Goal: Information Seeking & Learning: Learn about a topic

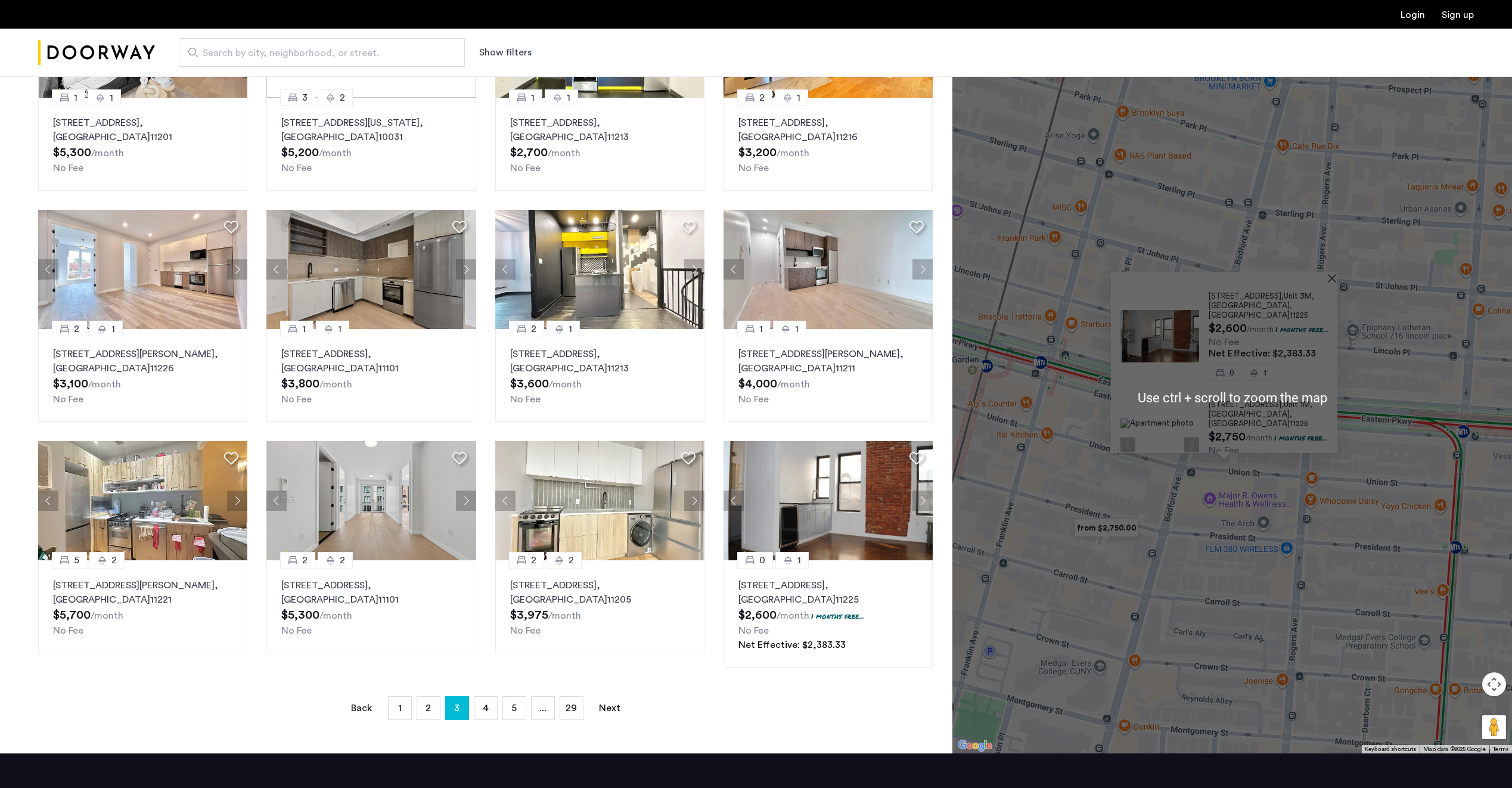
scroll to position [238, 0]
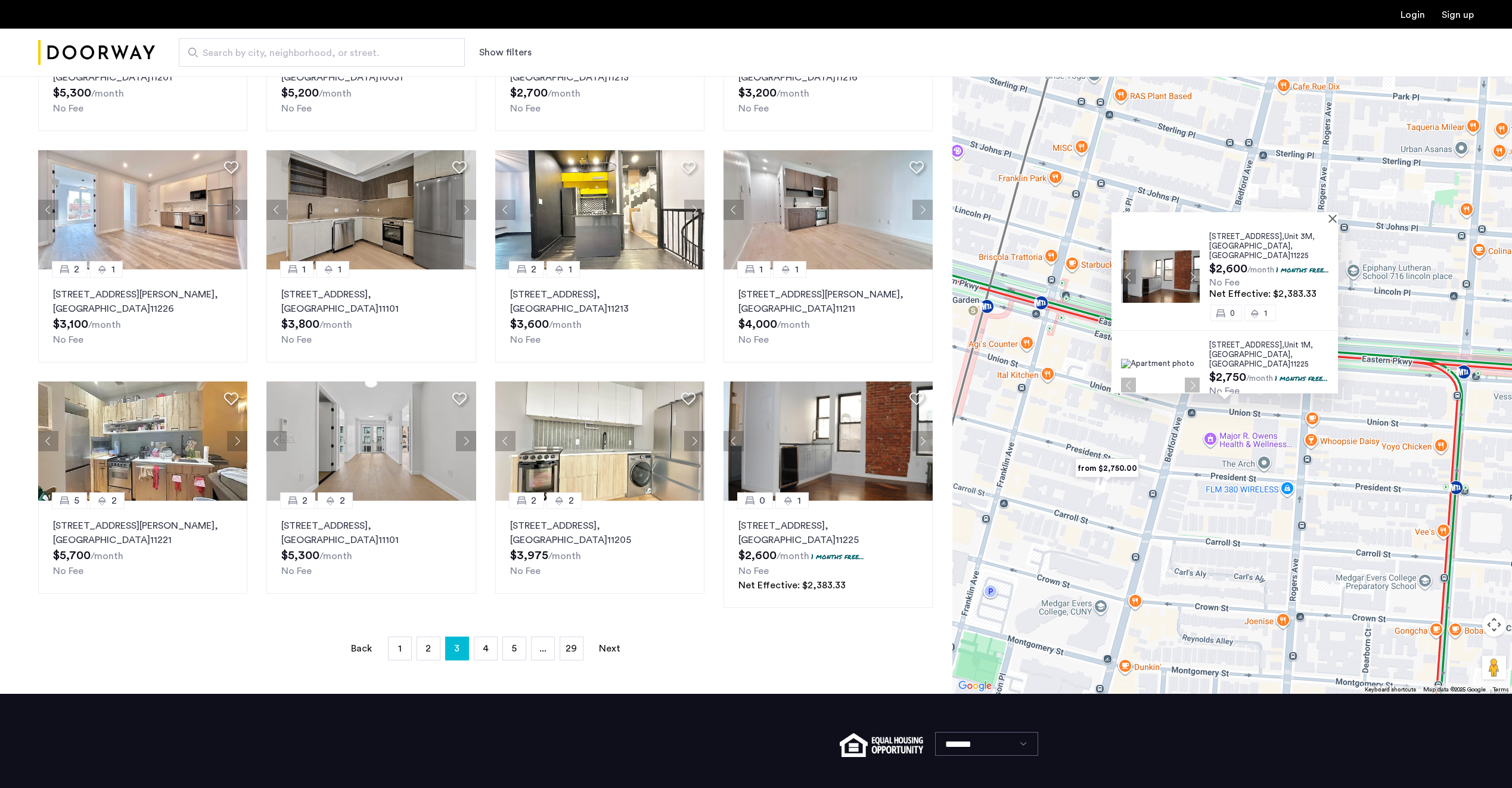
click at [1332, 587] on div "[STREET_ADDRESS] $2,600 /month 1 months free... No Fee Net Effective: $2,383.33…" at bounding box center [1232, 338] width 560 height 712
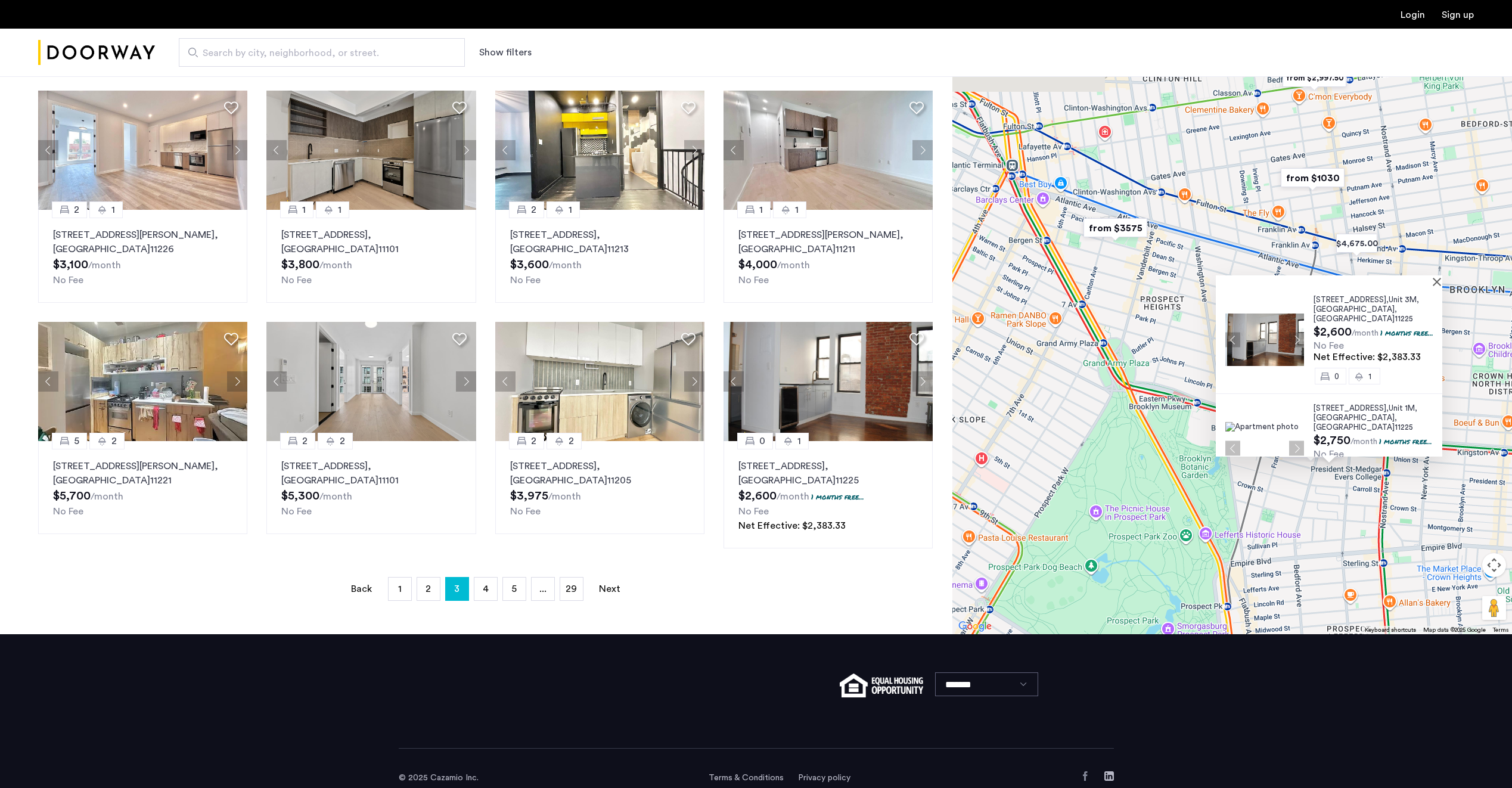
drag, startPoint x: 1118, startPoint y: 472, endPoint x: 1305, endPoint y: 493, distance: 188.2
click at [1305, 493] on div "[STREET_ADDRESS] $2,600 /month 1 months free... No Fee Net Effective: $2,383.33…" at bounding box center [1232, 279] width 560 height 712
click at [1327, 534] on div "[STREET_ADDRESS] $2,600 /month 1 months free... No Fee Net Effective: $2,383.33…" at bounding box center [1232, 279] width 560 height 712
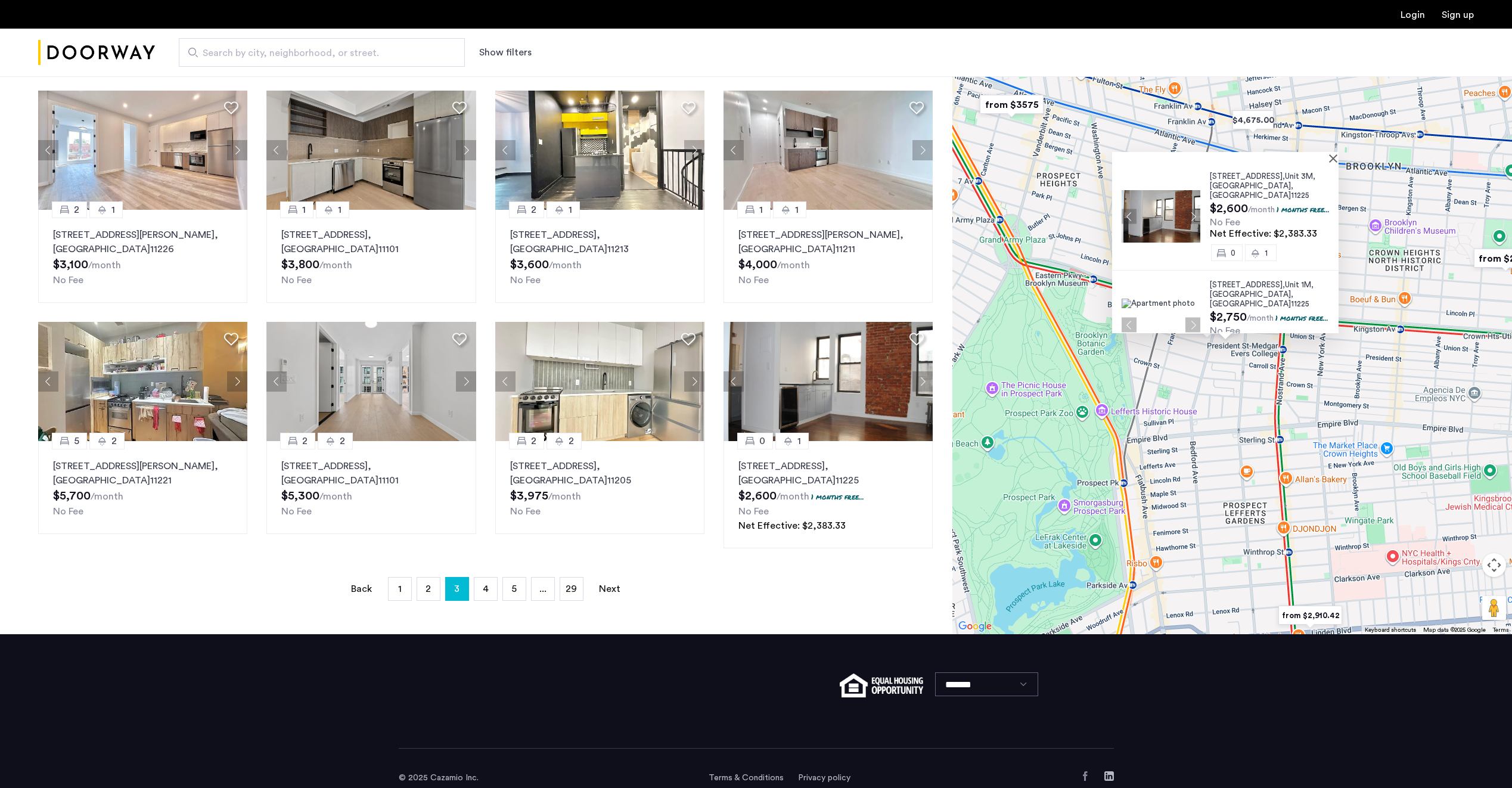
drag, startPoint x: 1313, startPoint y: 529, endPoint x: 1202, endPoint y: 383, distance: 183.4
click at [1202, 383] on div "[STREET_ADDRESS] $2,600 /month 1 months free... No Fee Net Effective: $2,383.33…" at bounding box center [1232, 279] width 560 height 712
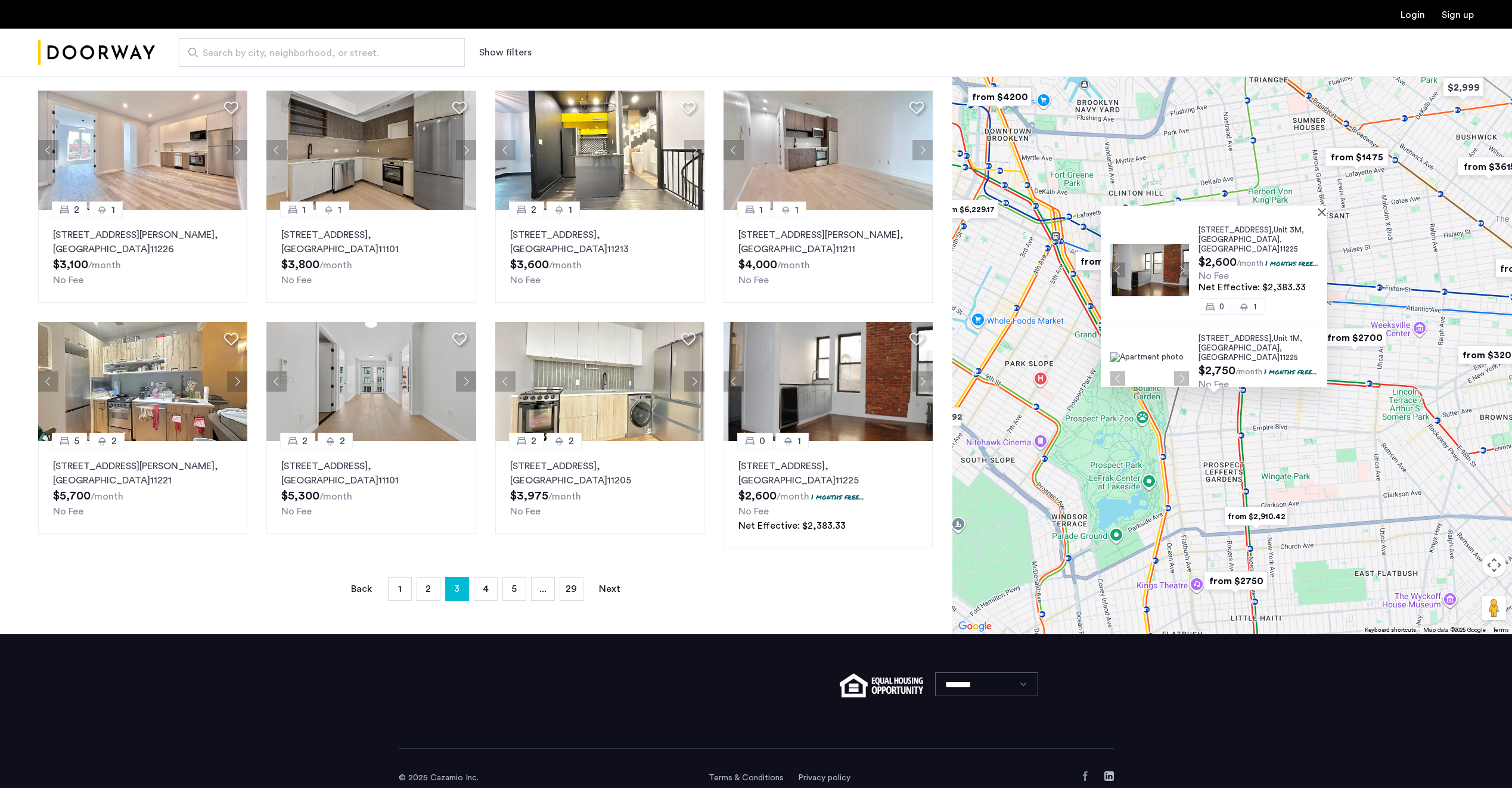
click at [1266, 512] on img "from $2,910.42" at bounding box center [1256, 516] width 83 height 36
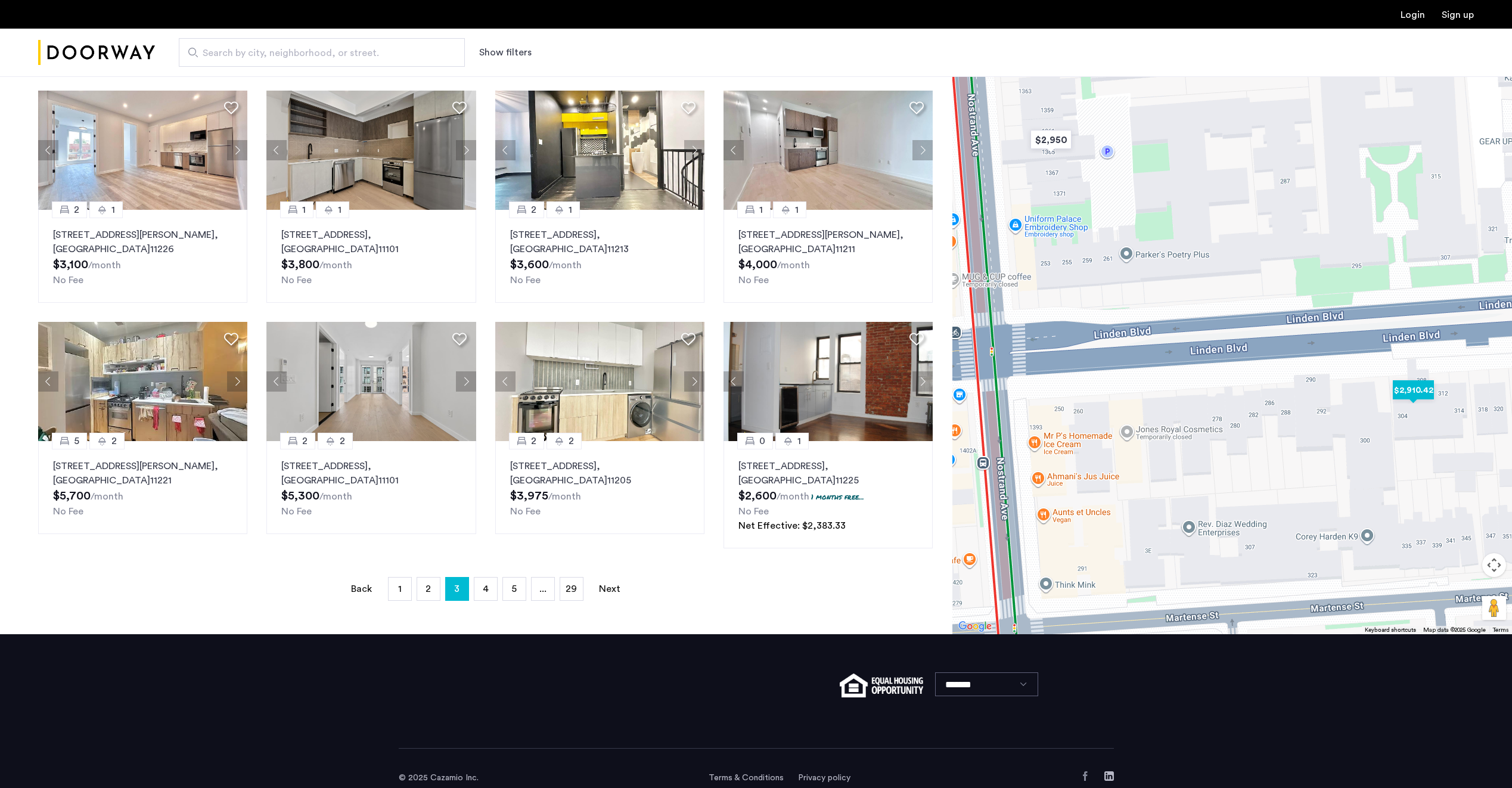
click at [1414, 389] on img "$2,910.42" at bounding box center [1413, 390] width 60 height 36
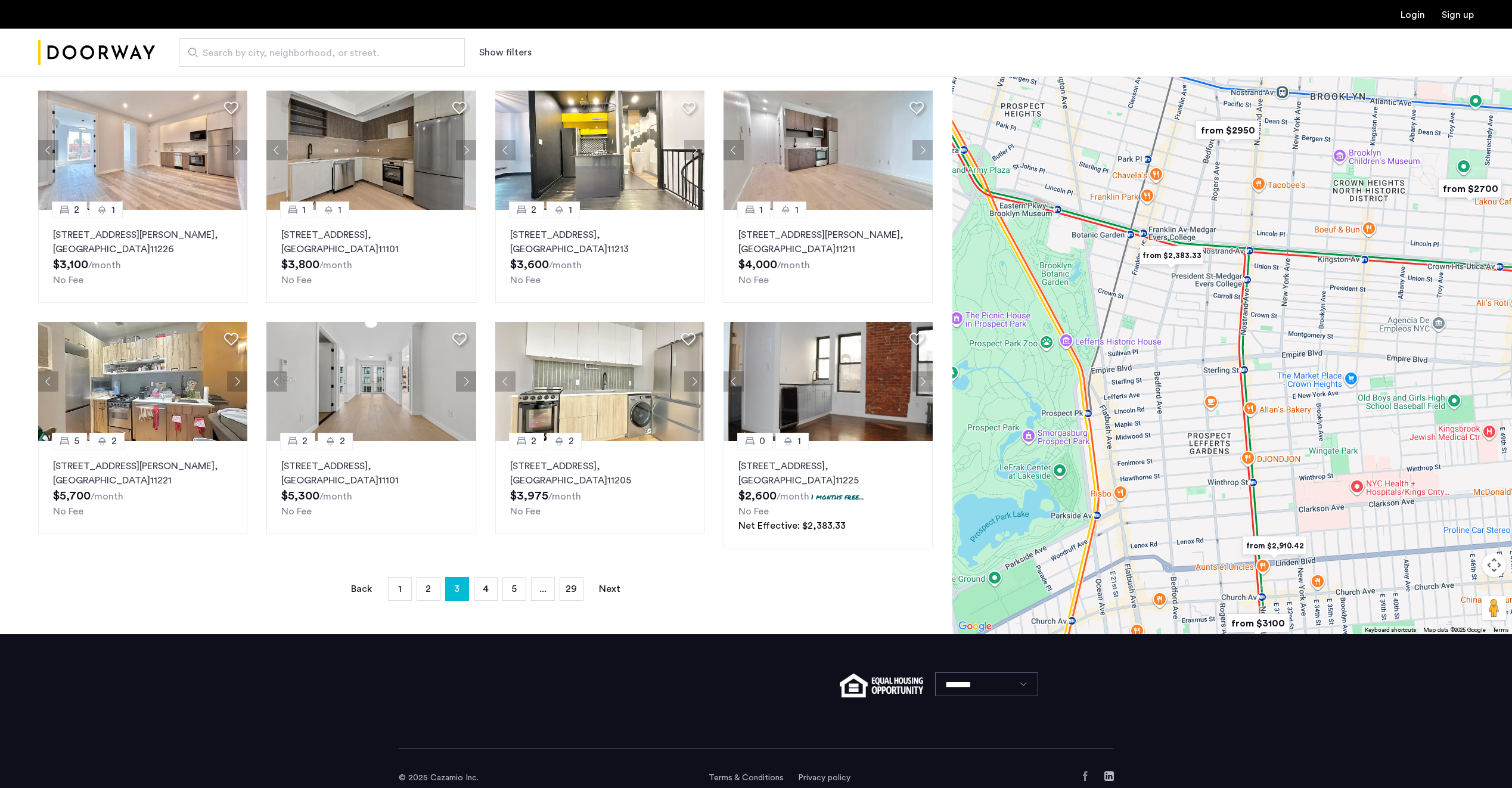
drag, startPoint x: 1120, startPoint y: 371, endPoint x: 1286, endPoint y: 540, distance: 236.9
click at [1286, 540] on div at bounding box center [1232, 279] width 560 height 712
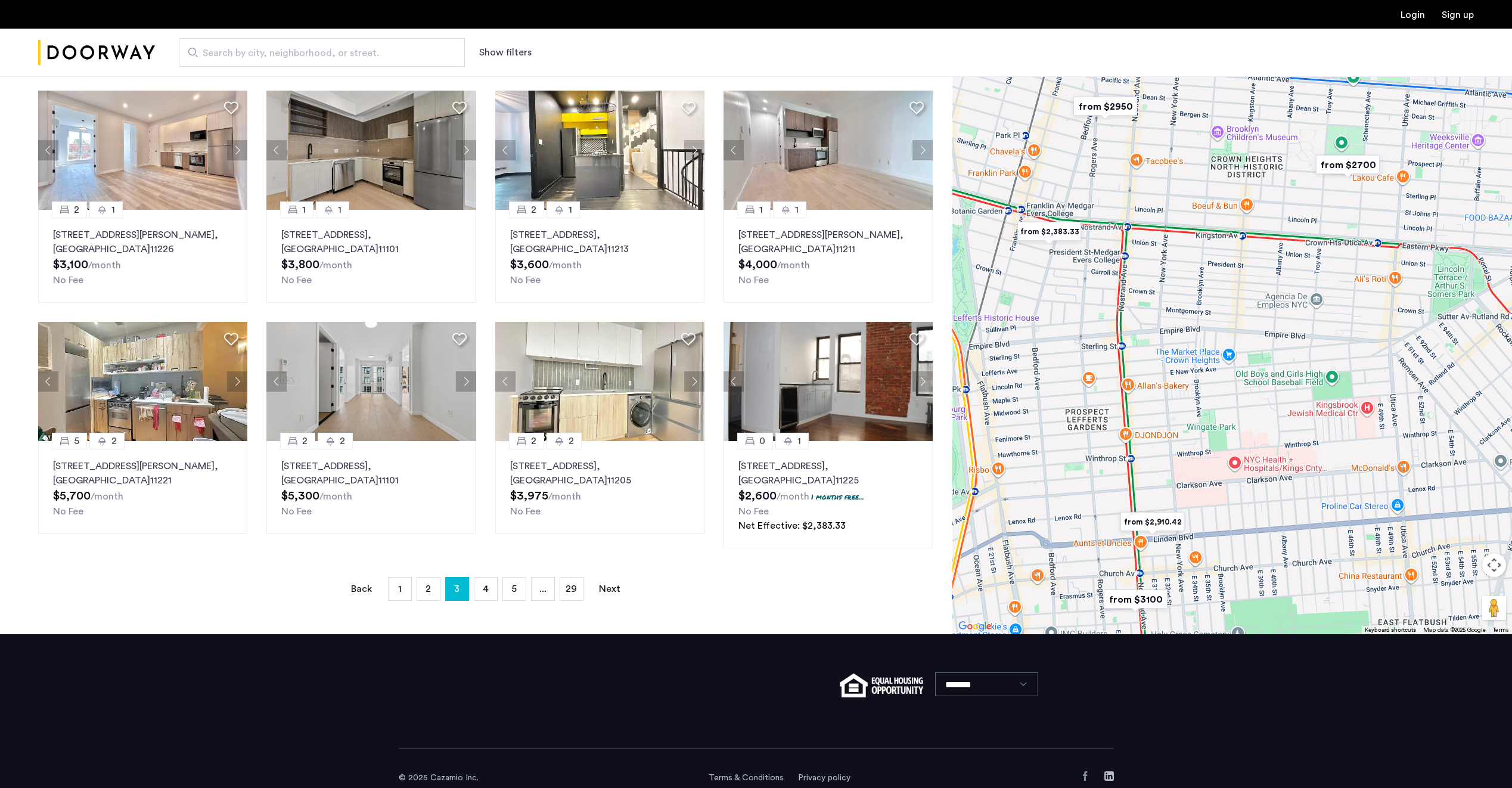
drag, startPoint x: 1207, startPoint y: 387, endPoint x: 1092, endPoint y: 364, distance: 117.3
click at [1092, 364] on div at bounding box center [1232, 279] width 560 height 712
click at [1345, 162] on img "from $2700" at bounding box center [1347, 165] width 83 height 36
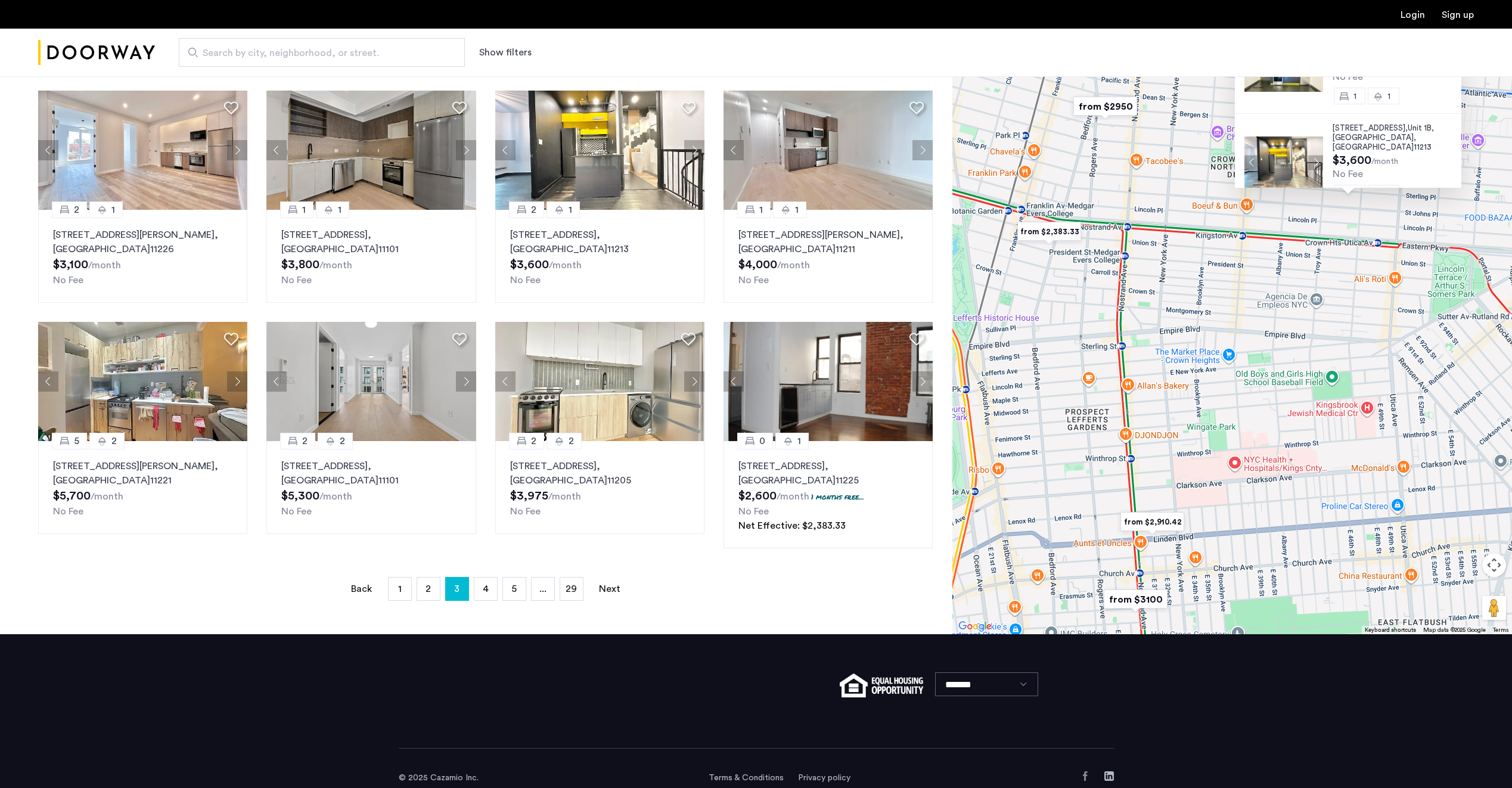
click at [1071, 233] on img "from $2,383.33" at bounding box center [1049, 231] width 83 height 36
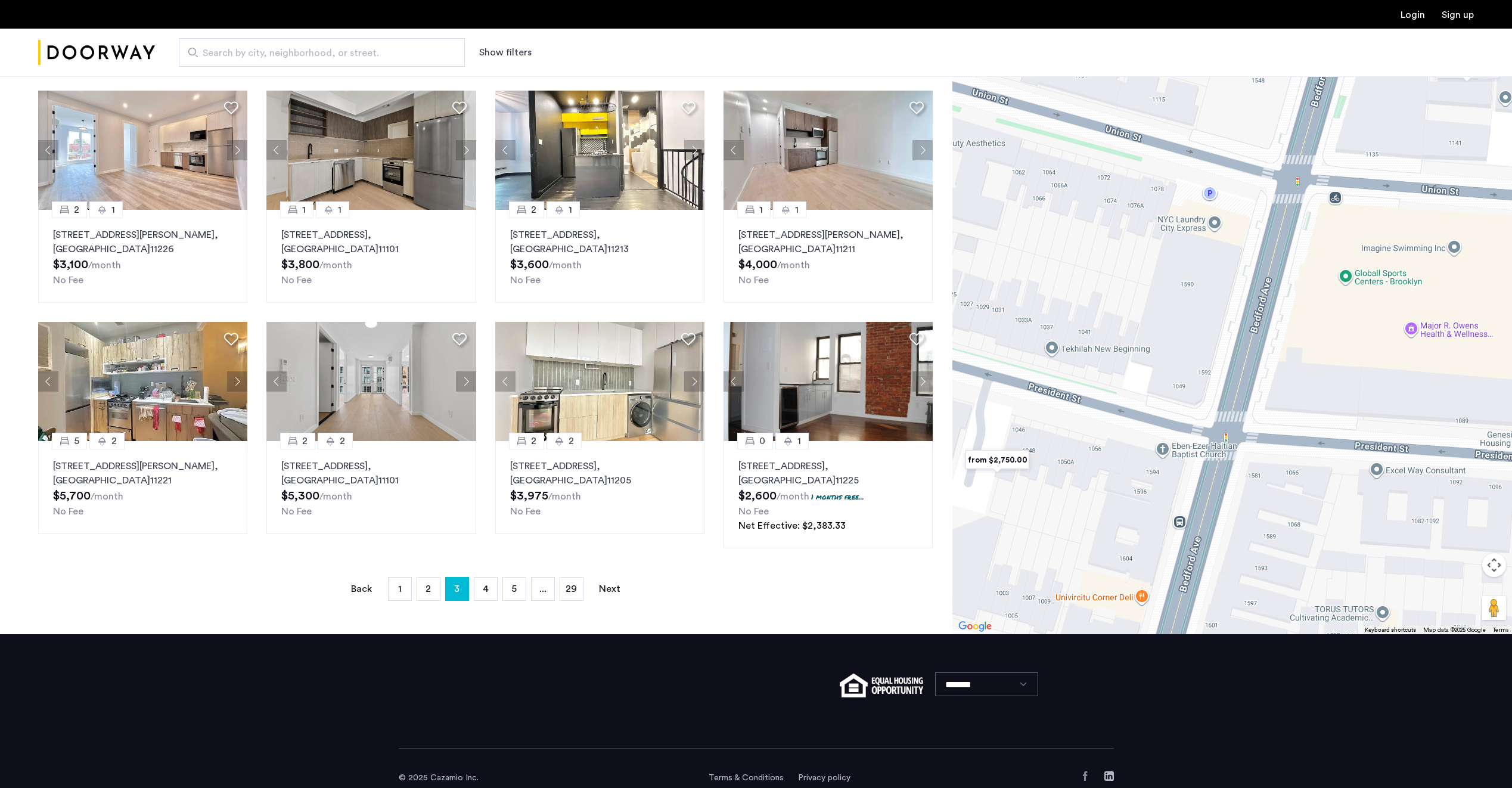
click at [1003, 451] on img "from $2,750.00" at bounding box center [997, 460] width 83 height 36
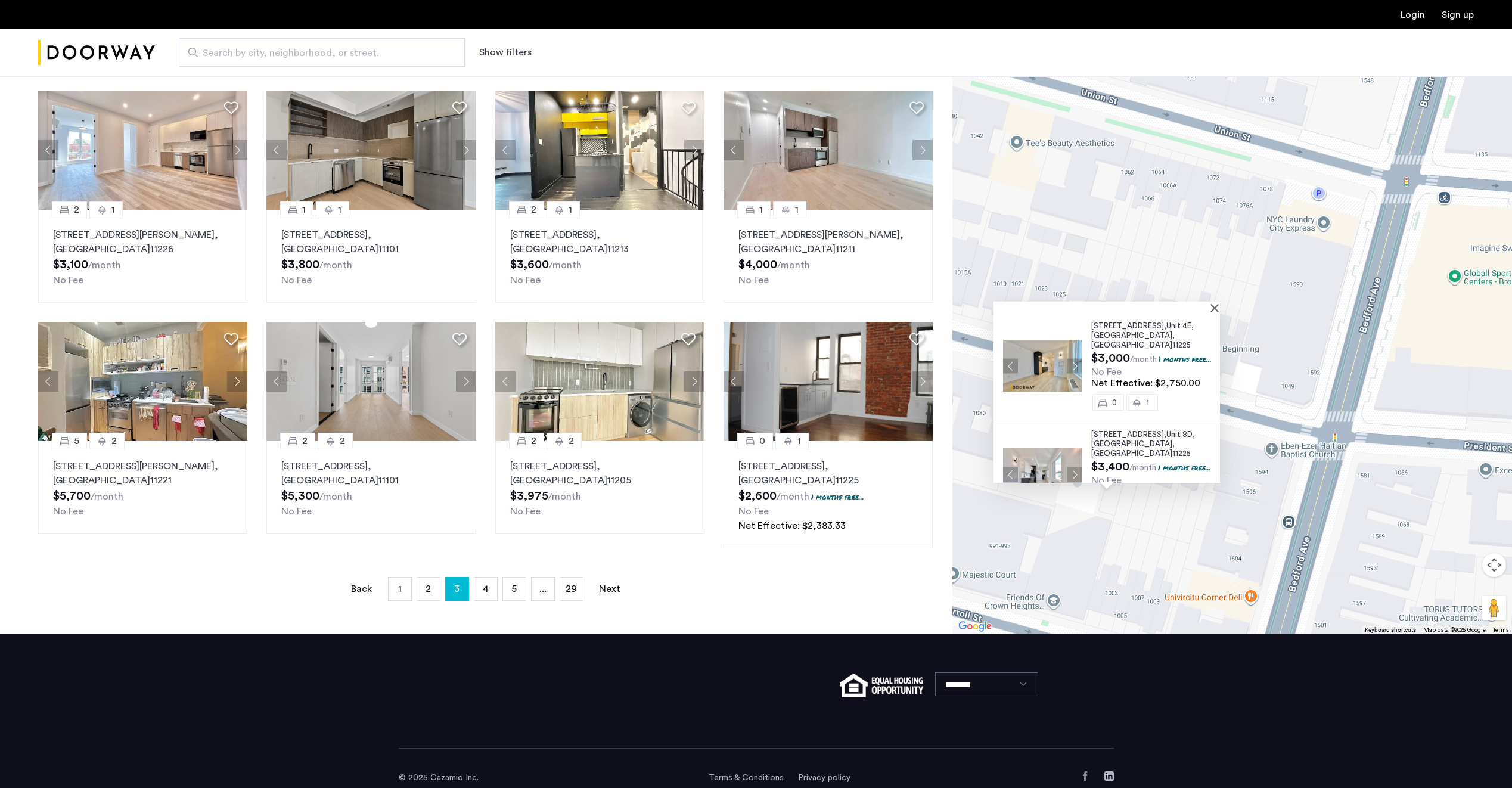
scroll to position [114, 0]
